Goal: Check status: Check status

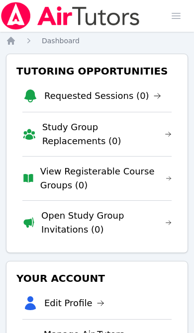
click at [116, 96] on link "Requested Sessions (0)" at bounding box center [102, 96] width 117 height 14
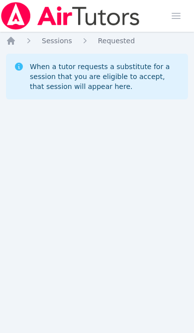
click at [18, 38] on ol "Home Sessions Requested" at bounding box center [70, 41] width 129 height 10
click at [10, 44] on icon "Breadcrumb" at bounding box center [11, 41] width 8 height 8
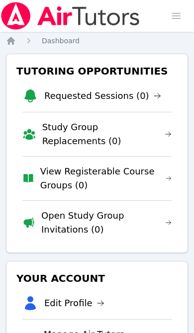
click at [133, 97] on link "Requested Sessions (0)" at bounding box center [102, 96] width 117 height 14
